Goal: Information Seeking & Learning: Learn about a topic

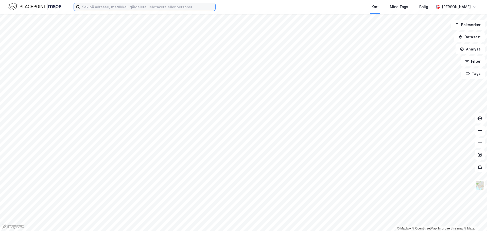
click at [123, 5] on input at bounding box center [147, 7] width 135 height 8
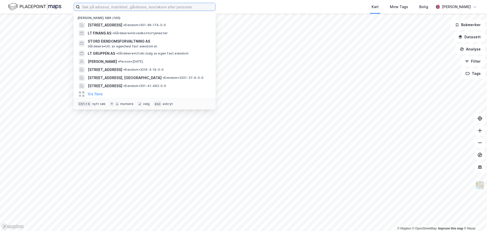
paste input "Bakkegruppen"
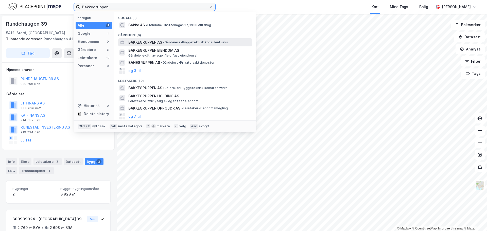
type input "Bakkegruppen"
click at [144, 43] on span "BAKKEGRUPPEN AS" at bounding box center [145, 42] width 34 height 6
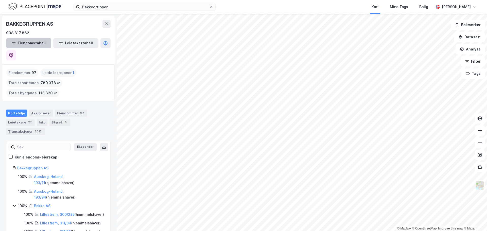
click at [34, 43] on button "Eiendomstabell" at bounding box center [28, 43] width 45 height 10
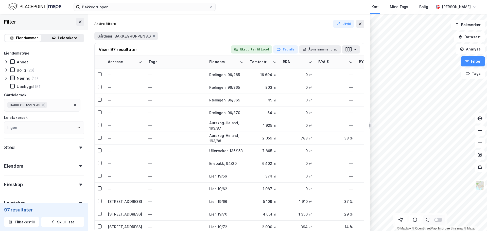
click at [12, 78] on icon at bounding box center [13, 78] width 4 height 4
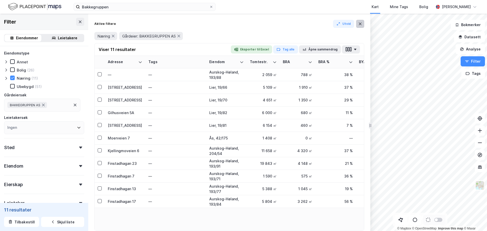
click at [363, 25] on button at bounding box center [360, 24] width 8 height 8
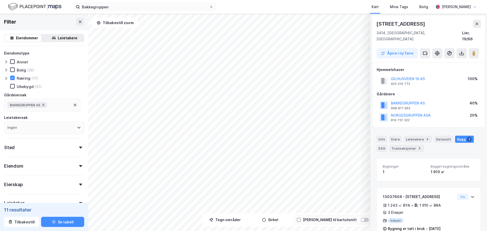
click at [402, 22] on div "[STREET_ADDRESS]" at bounding box center [401, 24] width 50 height 8
click at [402, 21] on div "[STREET_ADDRESS]" at bounding box center [401, 24] width 50 height 8
click at [402, 25] on div "[STREET_ADDRESS]" at bounding box center [401, 24] width 50 height 8
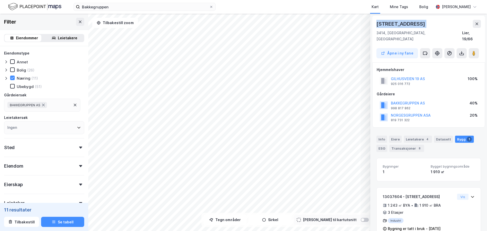
click at [402, 25] on div "[STREET_ADDRESS]" at bounding box center [401, 24] width 50 height 8
copy div "[STREET_ADDRESS]"
click at [480, 21] on button at bounding box center [477, 24] width 8 height 8
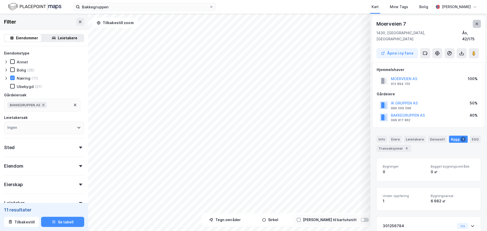
click at [479, 20] on button at bounding box center [477, 24] width 8 height 8
